Goal: Task Accomplishment & Management: Use online tool/utility

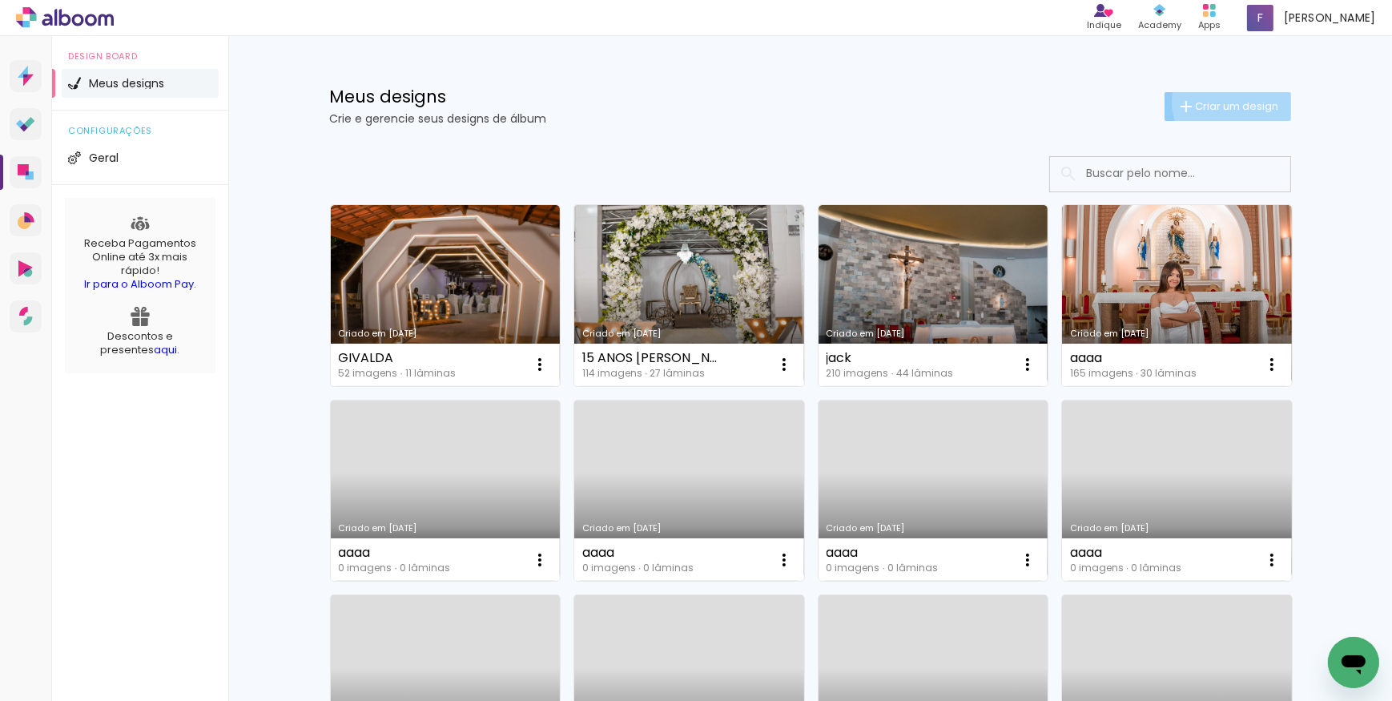
click at [1224, 102] on span "Criar um design" at bounding box center [1236, 106] width 83 height 10
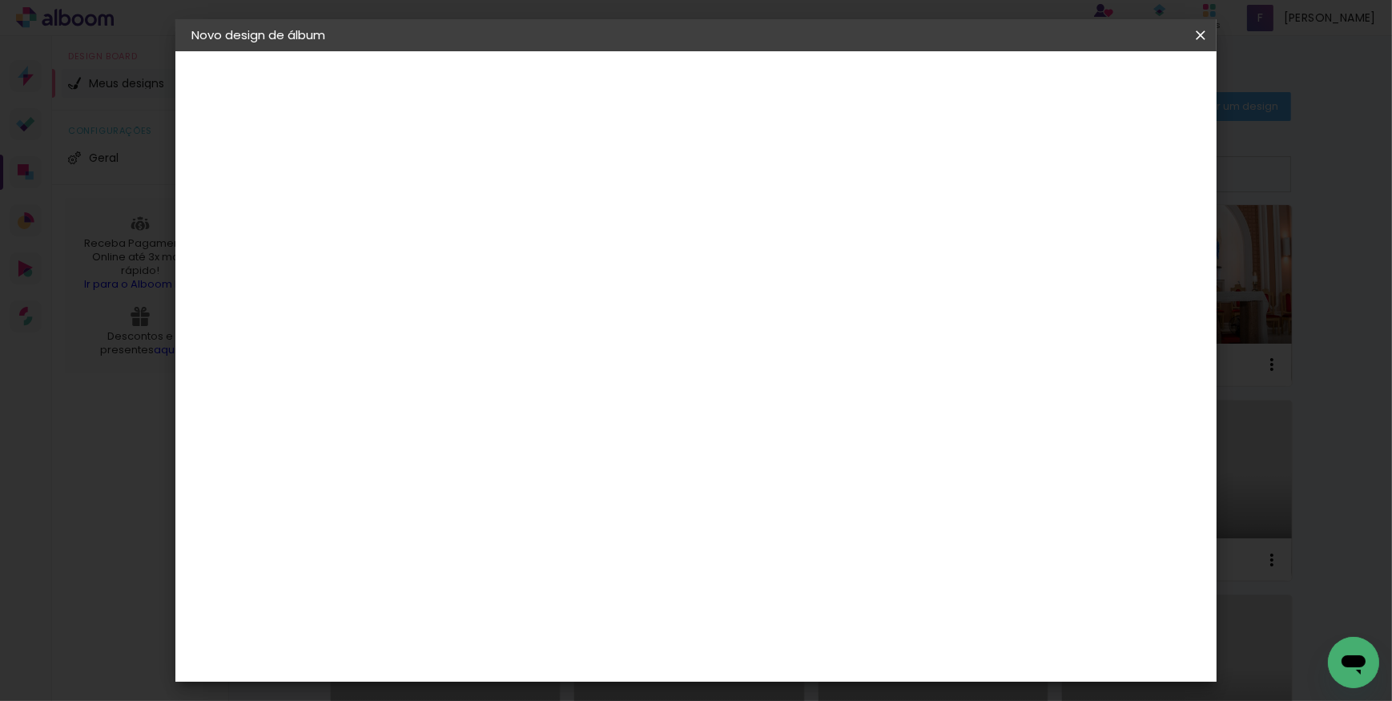
click at [453, 223] on input at bounding box center [453, 215] width 0 height 25
type input "MH"
type paper-input "MH"
click at [0, 0] on slot "Avançar" at bounding box center [0, 0] width 0 height 0
click at [753, 252] on paper-item "Tamanho Livre" at bounding box center [677, 243] width 154 height 35
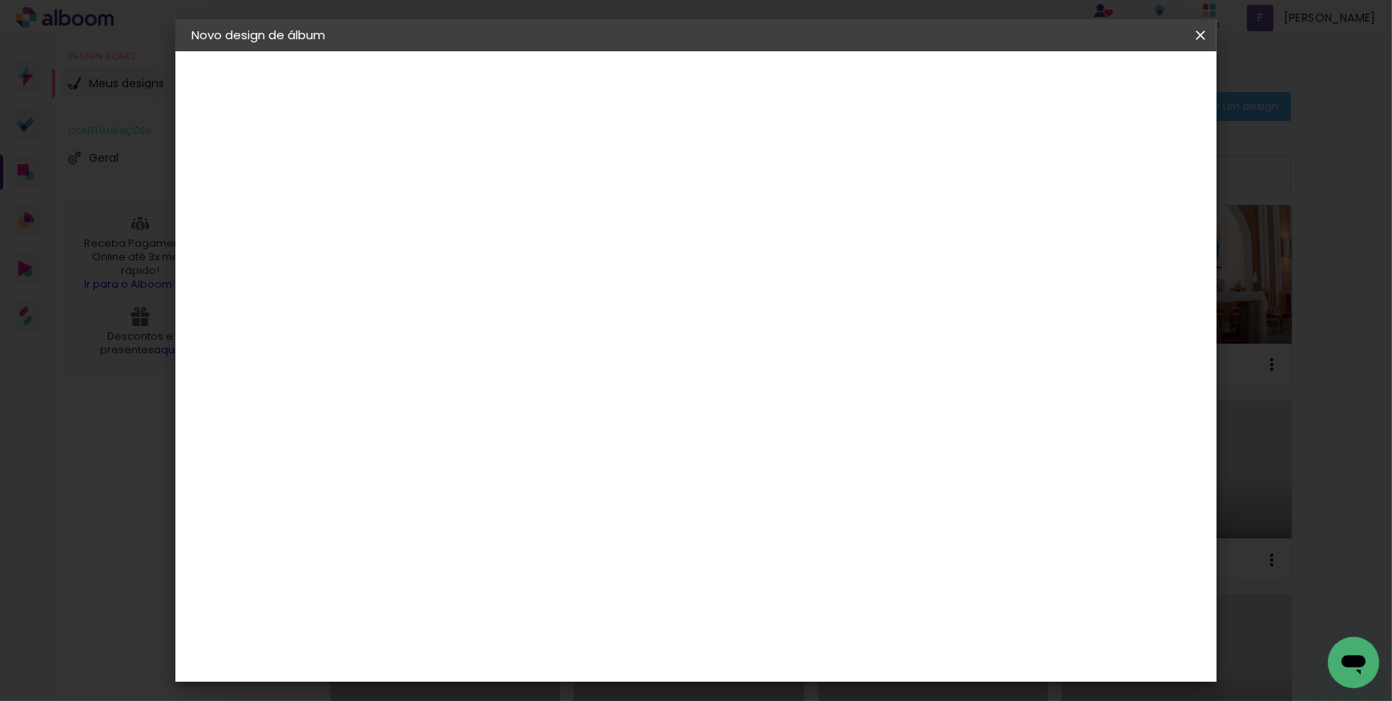
click at [0, 0] on slot "Avançar" at bounding box center [0, 0] width 0 height 0
drag, startPoint x: 420, startPoint y: 455, endPoint x: 400, endPoint y: 449, distance: 20.8
click at [400, 449] on input "30" at bounding box center [403, 455] width 42 height 24
type input "25,4"
type paper-input "25,4"
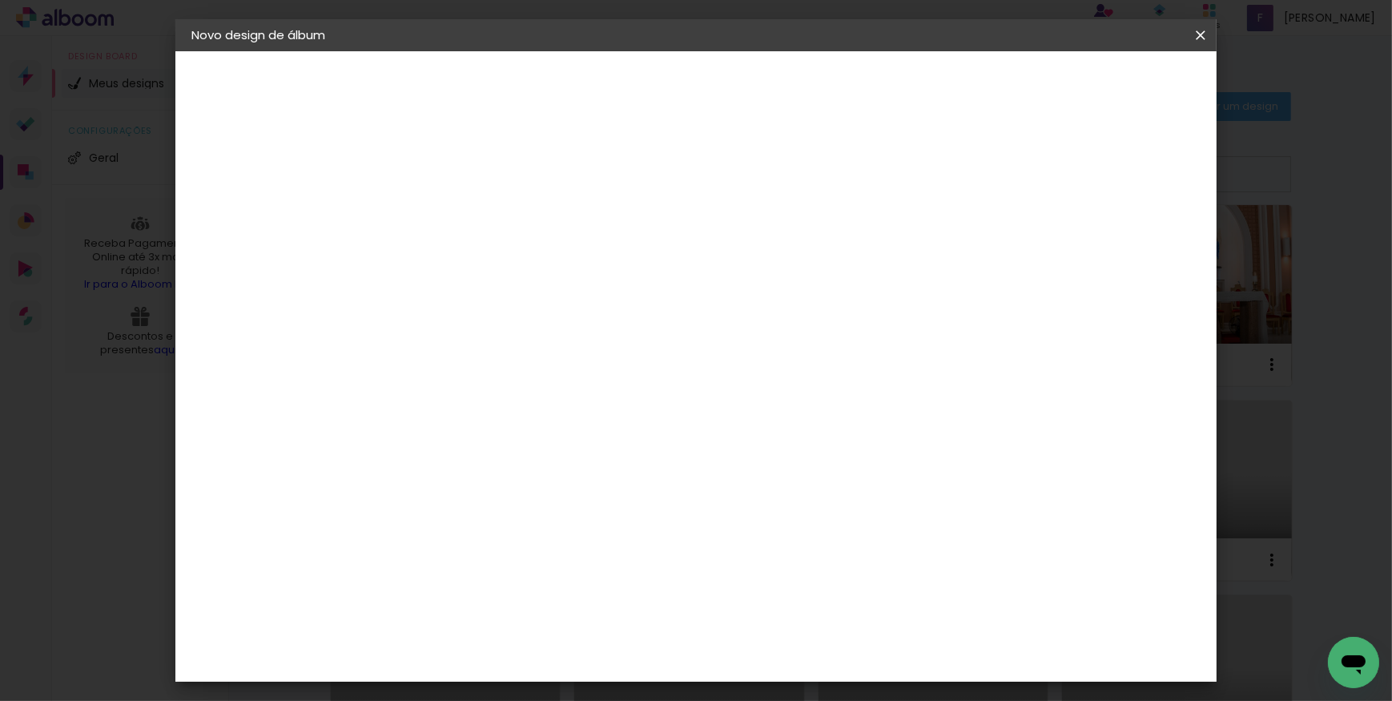
drag, startPoint x: 802, startPoint y: 616, endPoint x: 777, endPoint y: 615, distance: 24.8
click at [777, 615] on input "60" at bounding box center [785, 620] width 42 height 24
type input "50,8"
type paper-input "50,8"
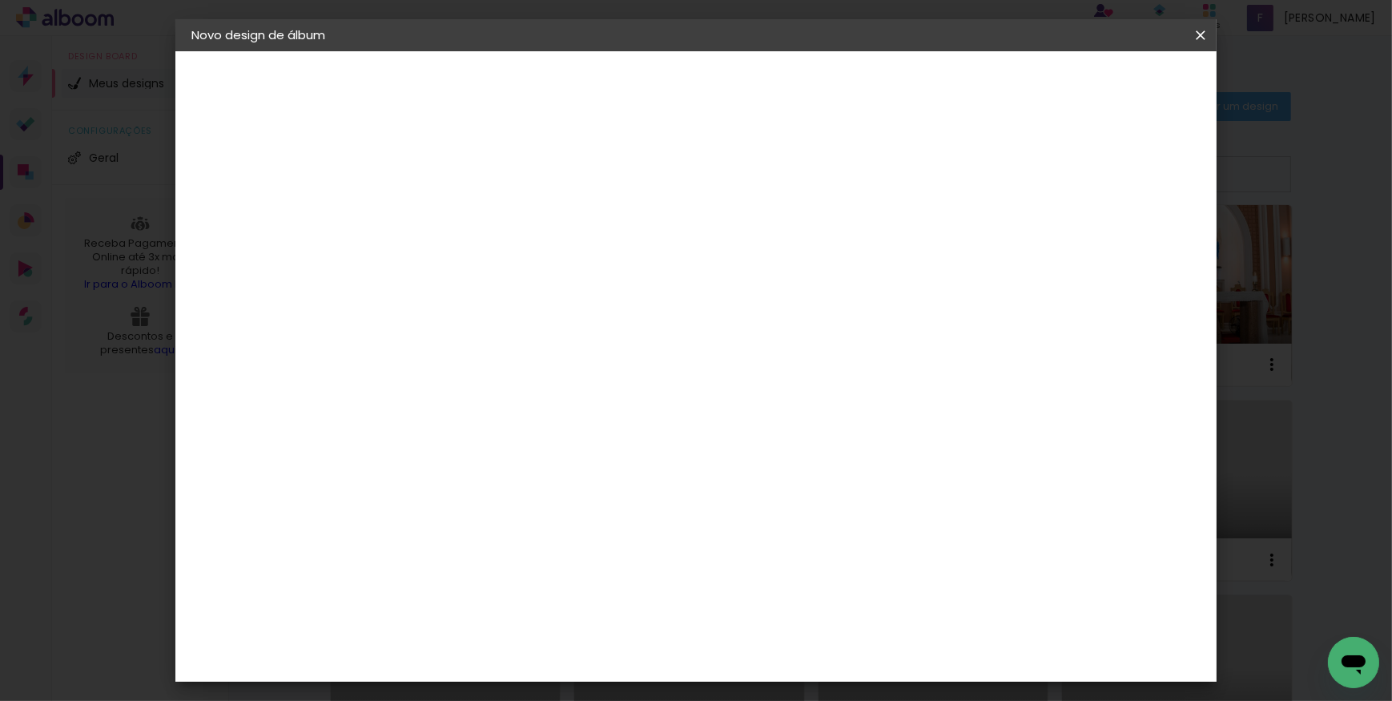
click at [1101, 88] on span "Iniciar design" at bounding box center [1064, 84] width 73 height 11
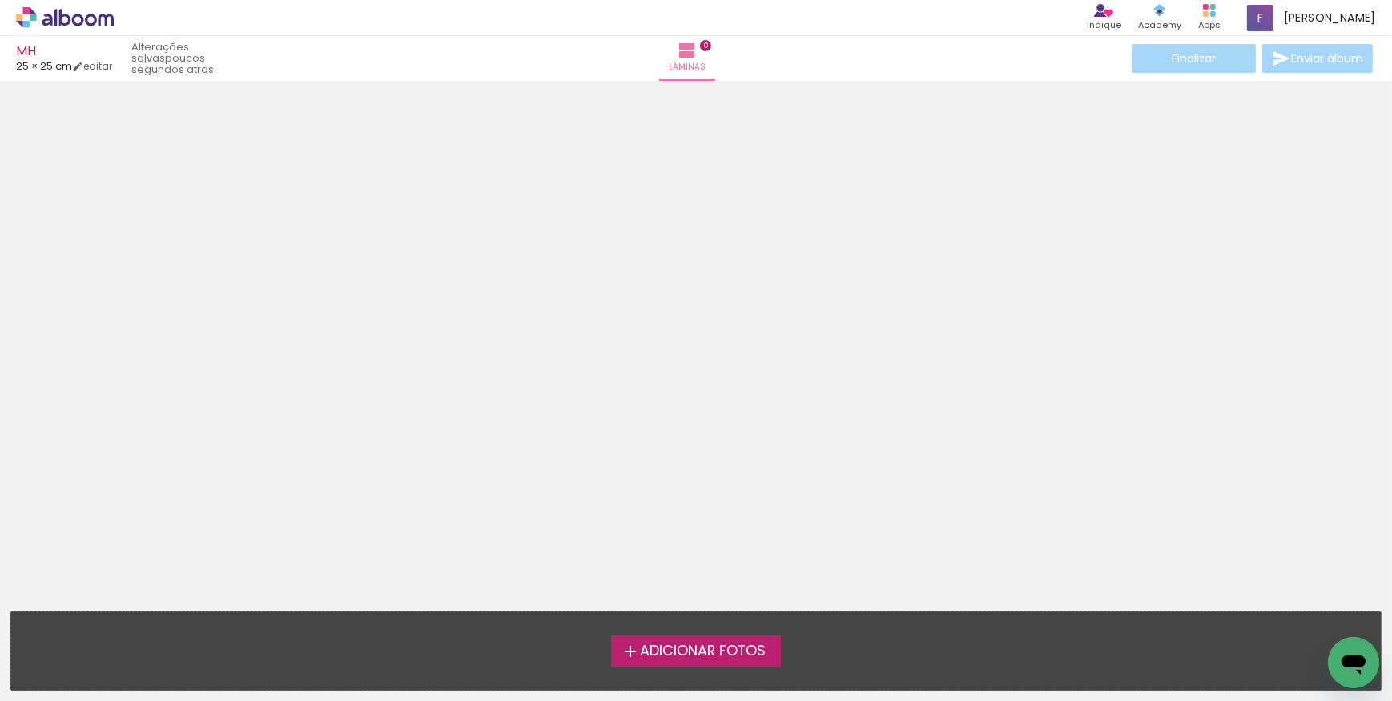
click at [692, 649] on span "Adicionar Fotos" at bounding box center [703, 651] width 126 height 14
click at [0, 0] on input "file" at bounding box center [0, 0] width 0 height 0
